Goal: Download file/media

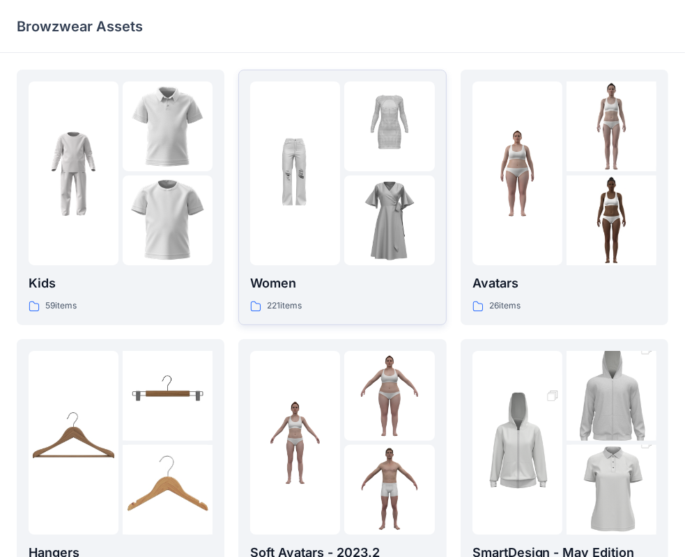
click at [322, 221] on div at bounding box center [295, 173] width 90 height 184
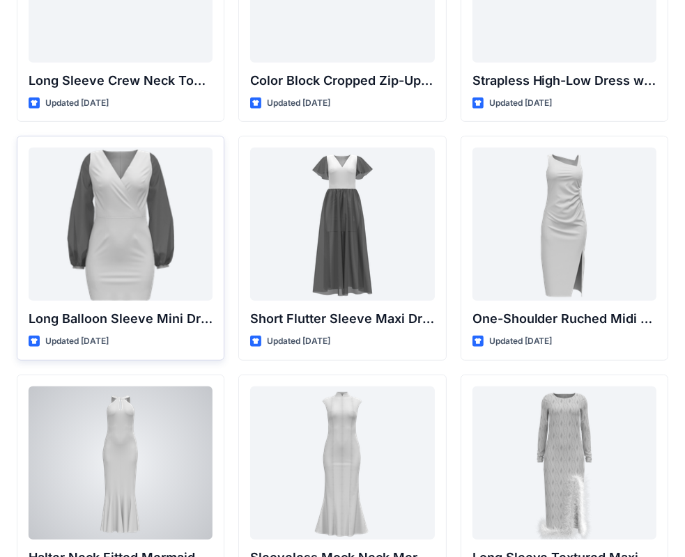
scroll to position [418, 0]
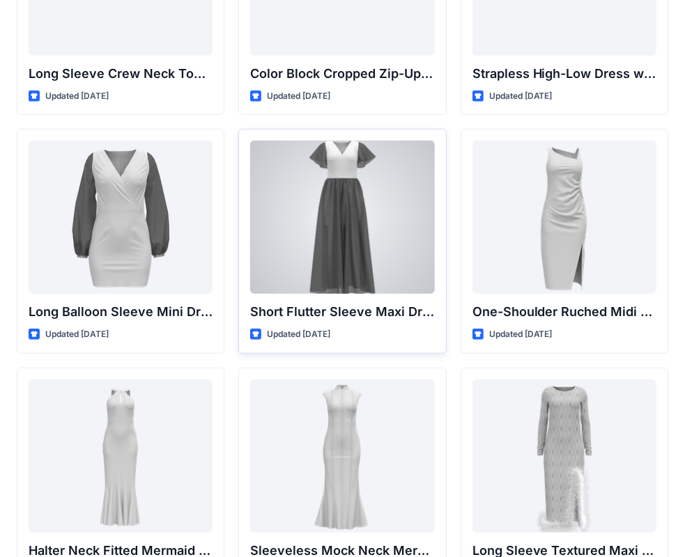
click at [355, 212] on div at bounding box center [342, 217] width 184 height 153
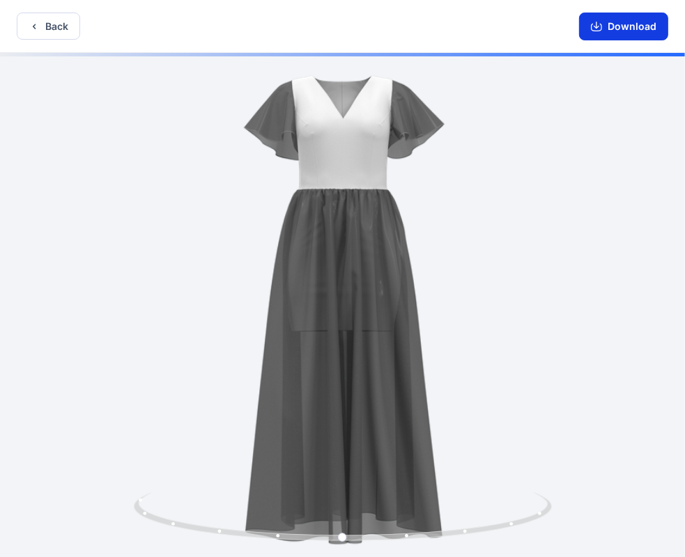
click at [623, 26] on button "Download" at bounding box center [623, 27] width 89 height 28
click at [61, 33] on button "Back" at bounding box center [48, 26] width 63 height 27
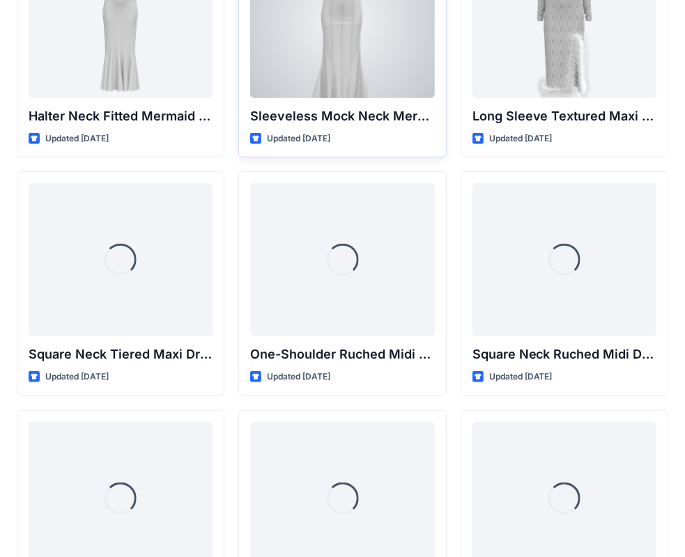
scroll to position [868, 0]
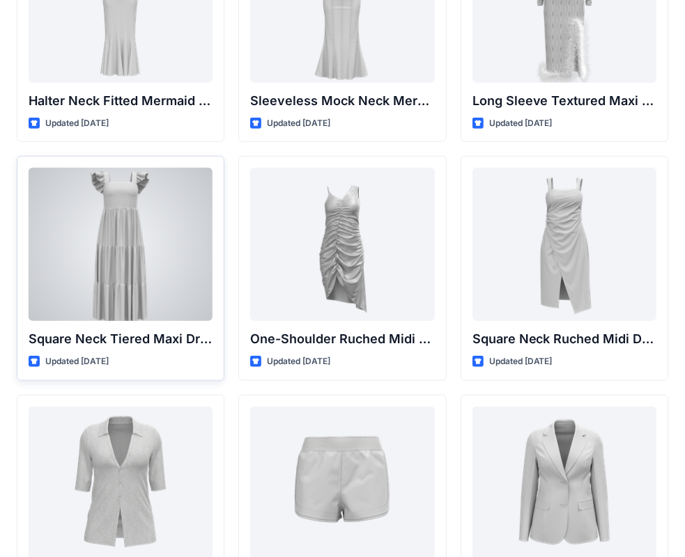
click at [130, 279] on div at bounding box center [121, 244] width 184 height 153
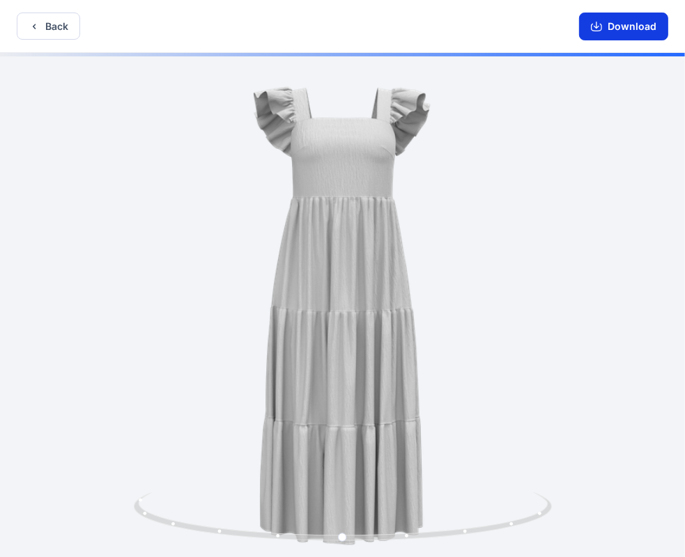
click at [605, 31] on button "Download" at bounding box center [623, 27] width 89 height 28
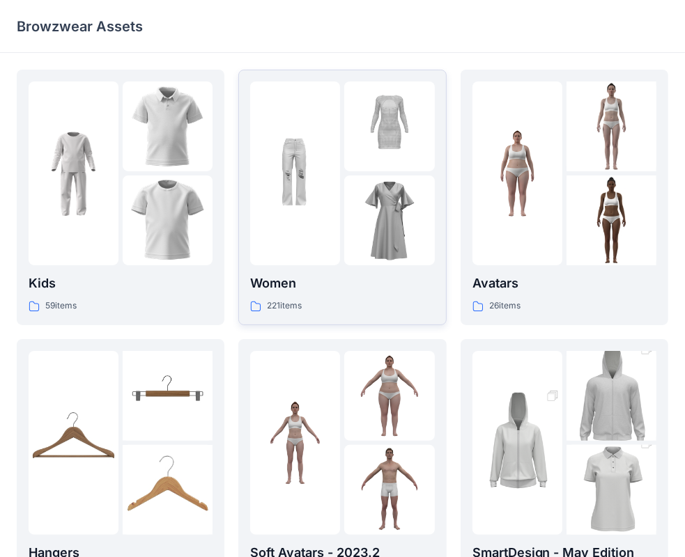
click at [385, 209] on img at bounding box center [389, 221] width 90 height 90
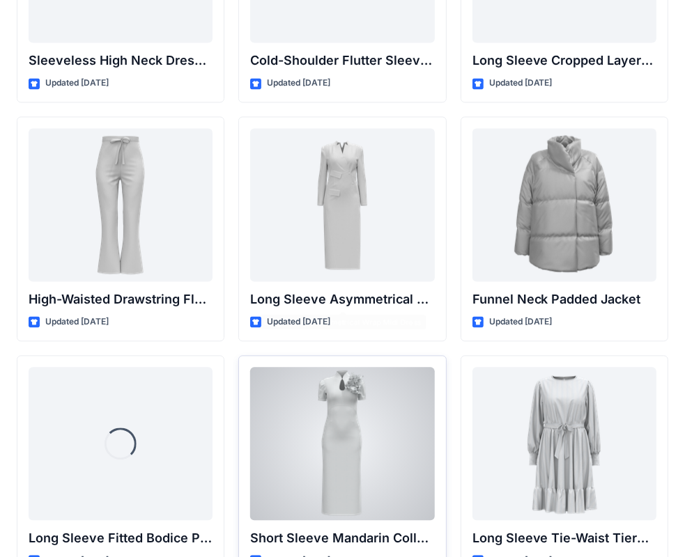
scroll to position [5291, 0]
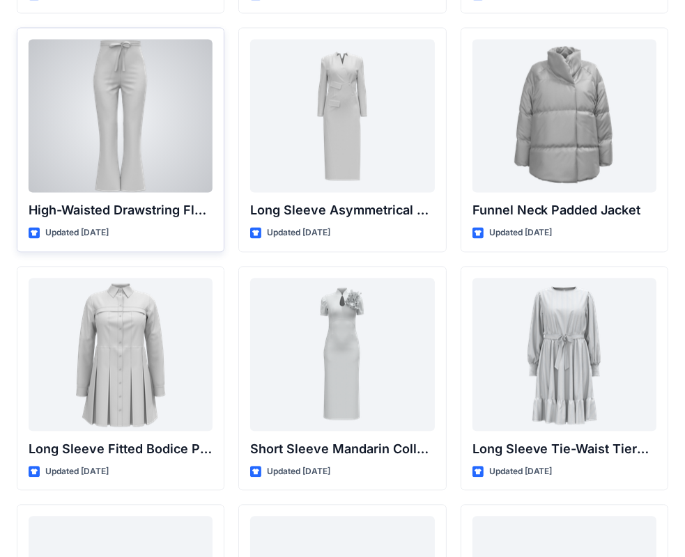
click at [120, 130] on div at bounding box center [121, 115] width 184 height 153
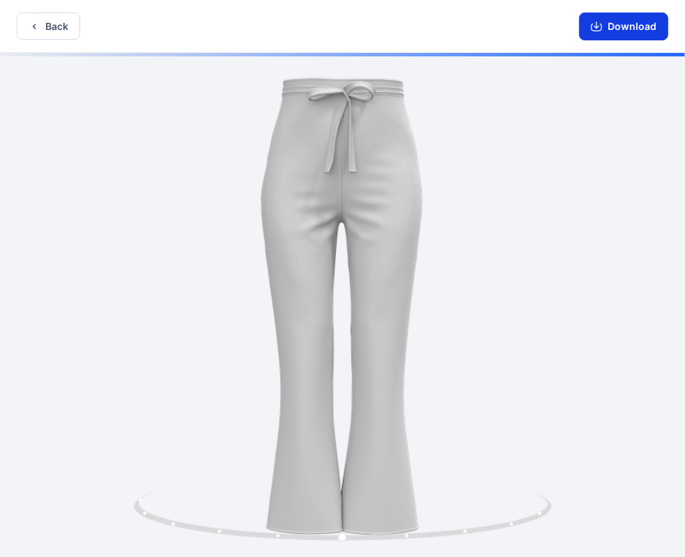
click at [631, 26] on button "Download" at bounding box center [623, 27] width 89 height 28
